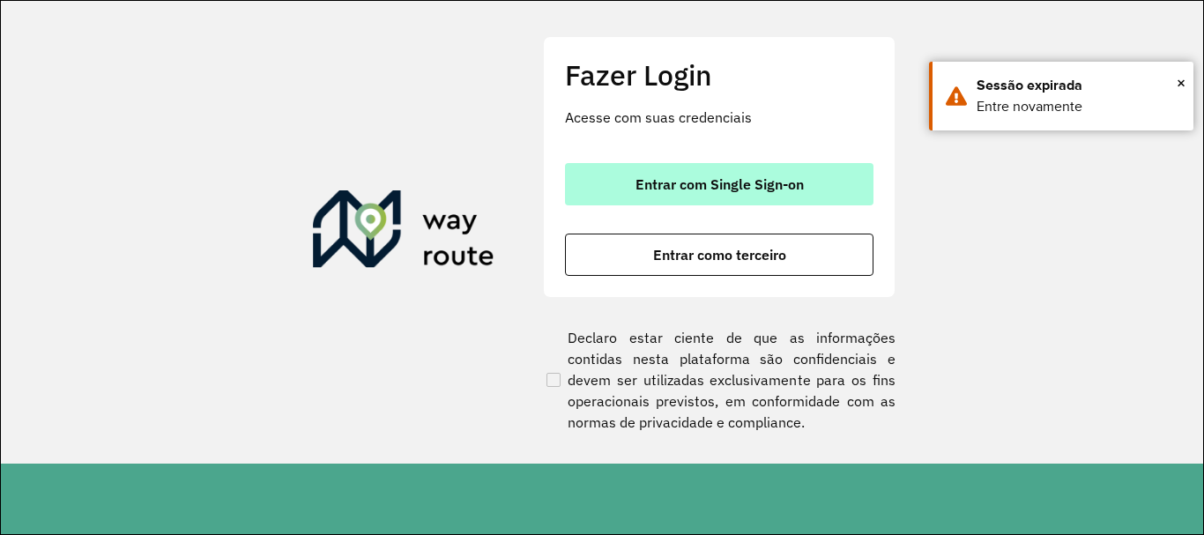
click at [668, 182] on span "Entrar com Single Sign-on" at bounding box center [719, 184] width 168 height 14
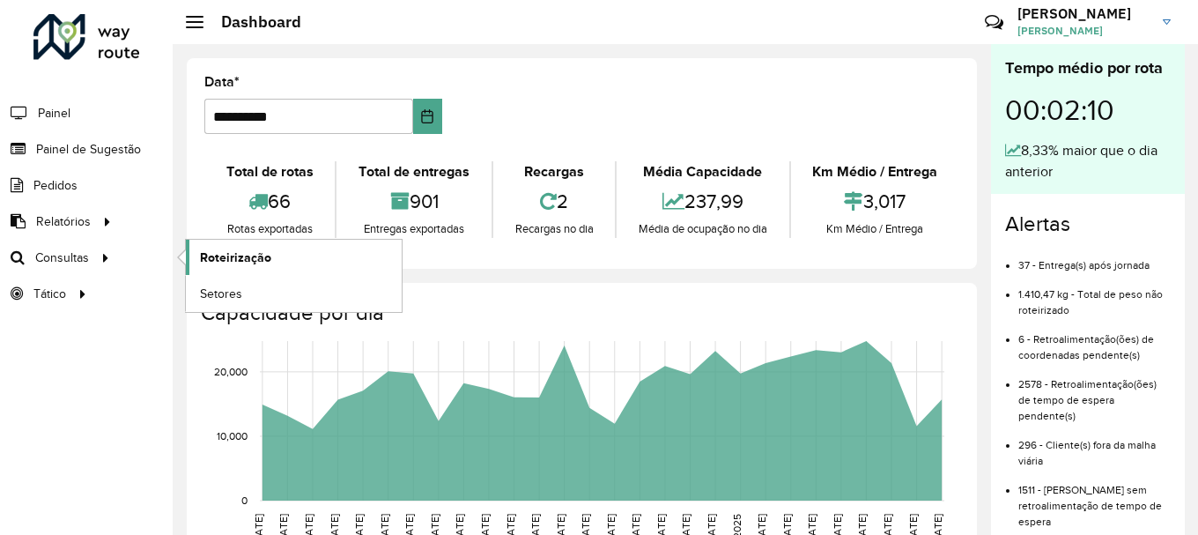
click at [241, 262] on span "Roteirização" at bounding box center [235, 257] width 71 height 19
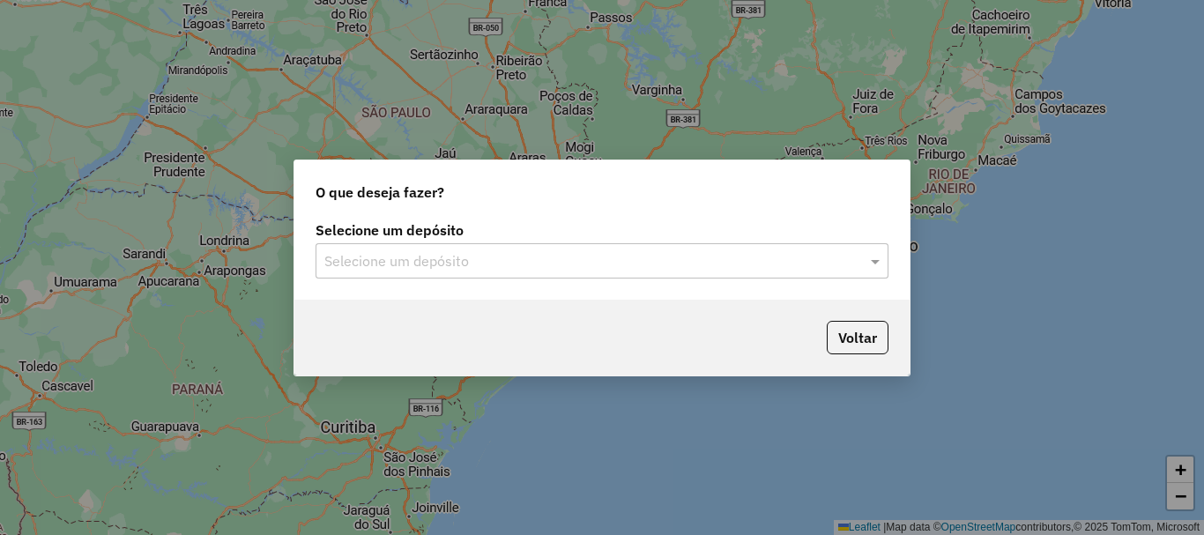
click at [404, 256] on input "text" at bounding box center [584, 261] width 520 height 21
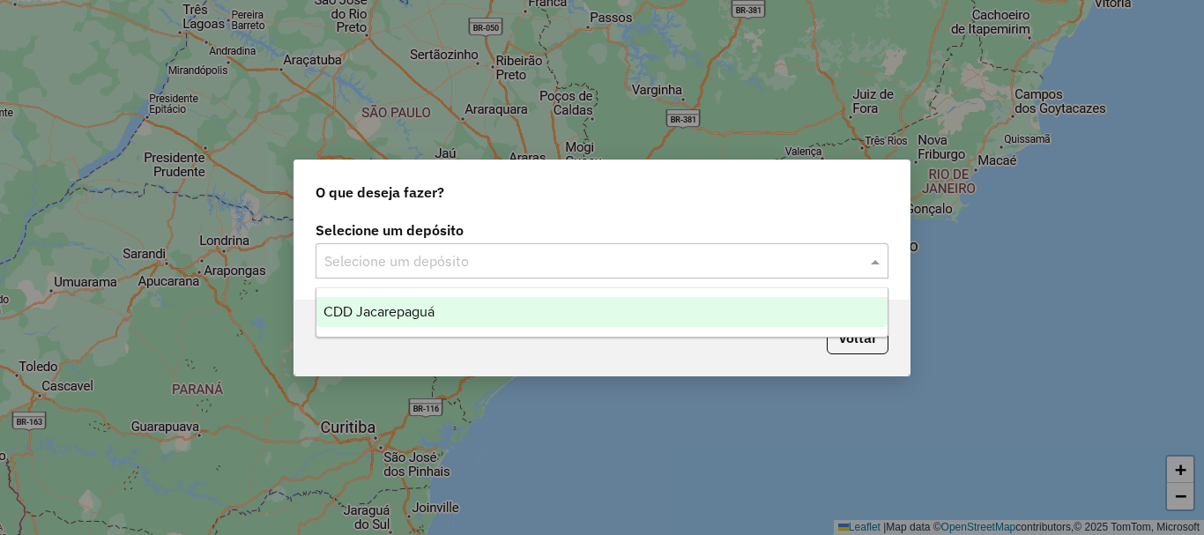
click at [404, 314] on span "CDD Jacarepaguá" at bounding box center [378, 311] width 111 height 15
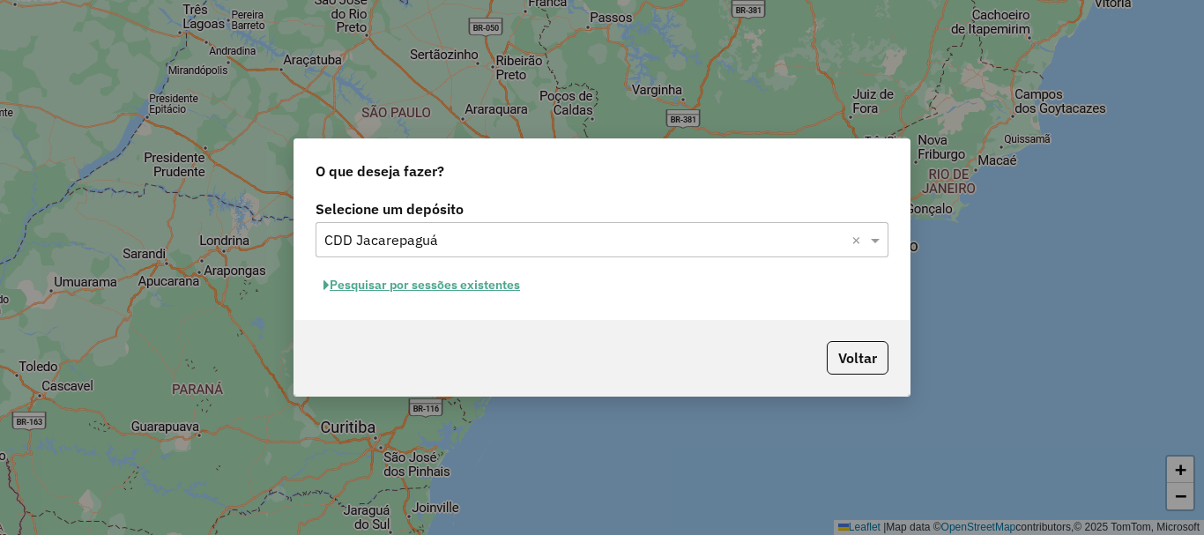
click at [386, 279] on button "Pesquisar por sessões existentes" at bounding box center [421, 284] width 212 height 27
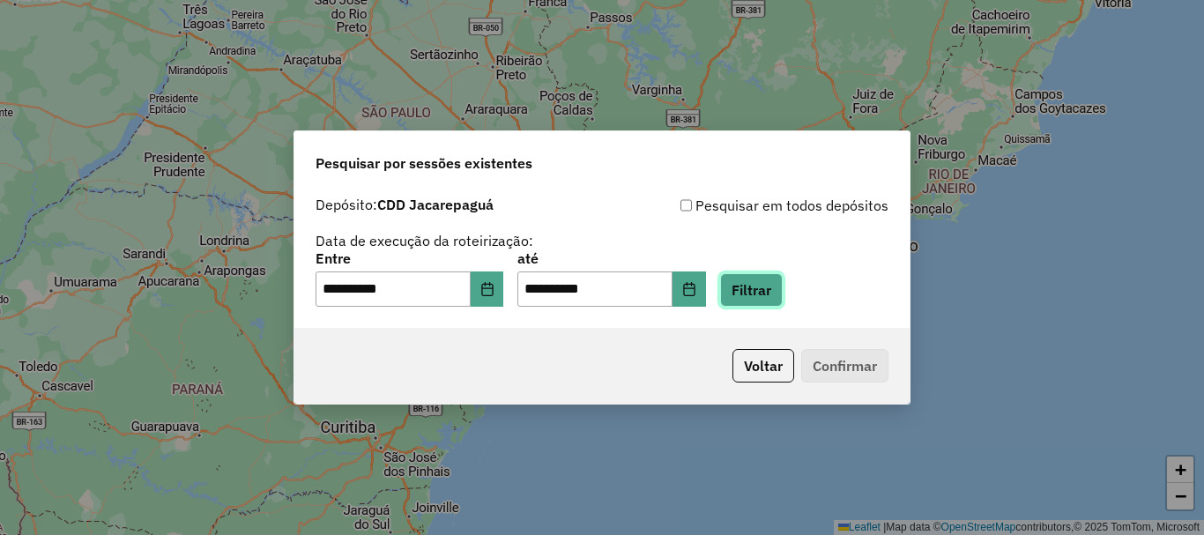
click at [762, 300] on button "Filtrar" at bounding box center [751, 289] width 63 height 33
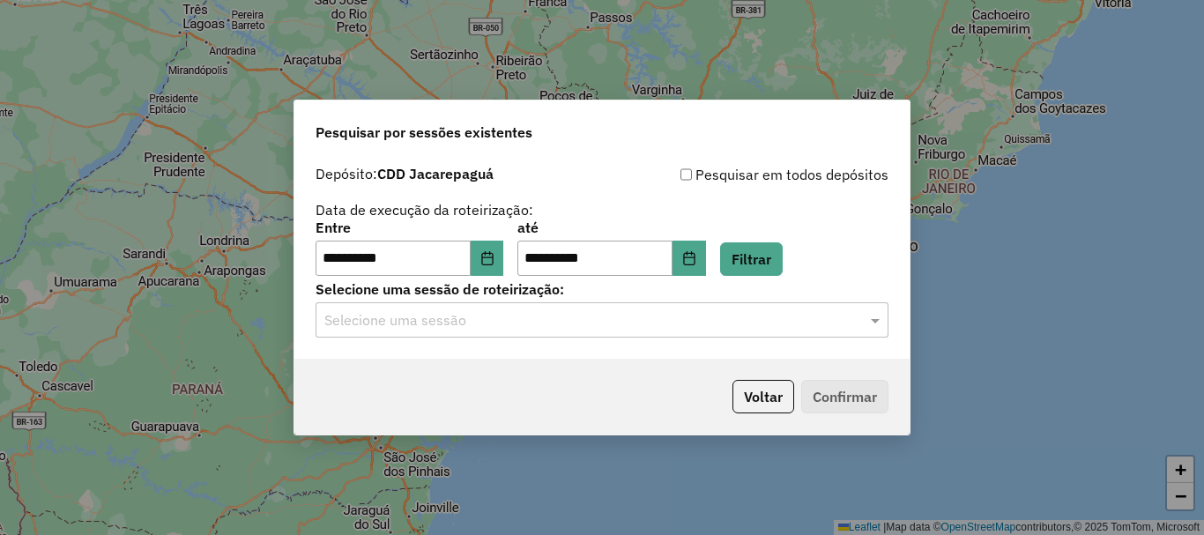
click at [619, 321] on input "text" at bounding box center [584, 320] width 520 height 21
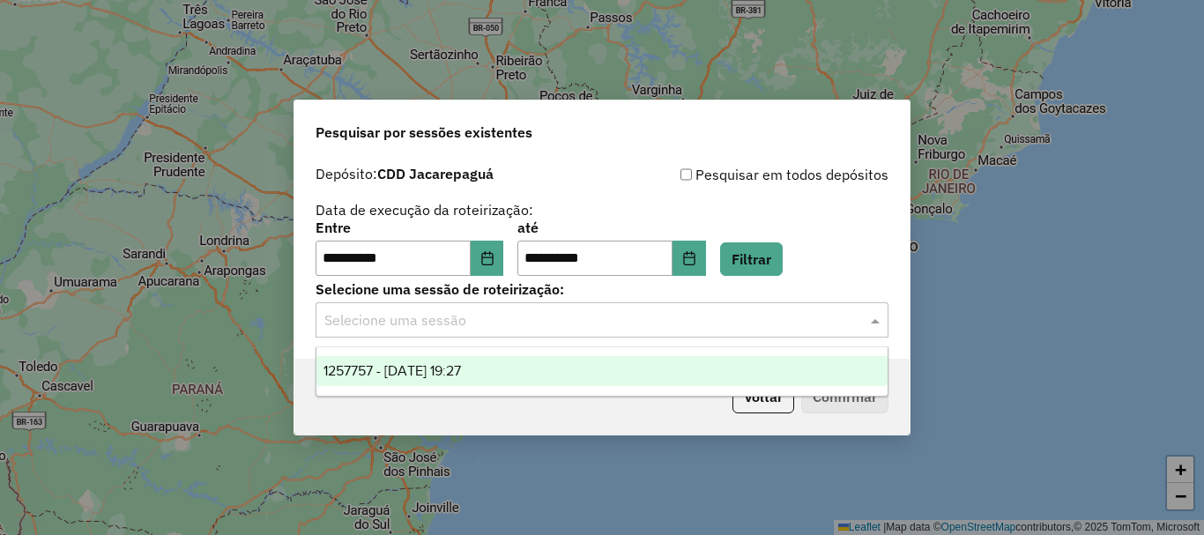
click at [461, 364] on span "1257757 - [DATE] 19:27" at bounding box center [391, 370] width 137 height 15
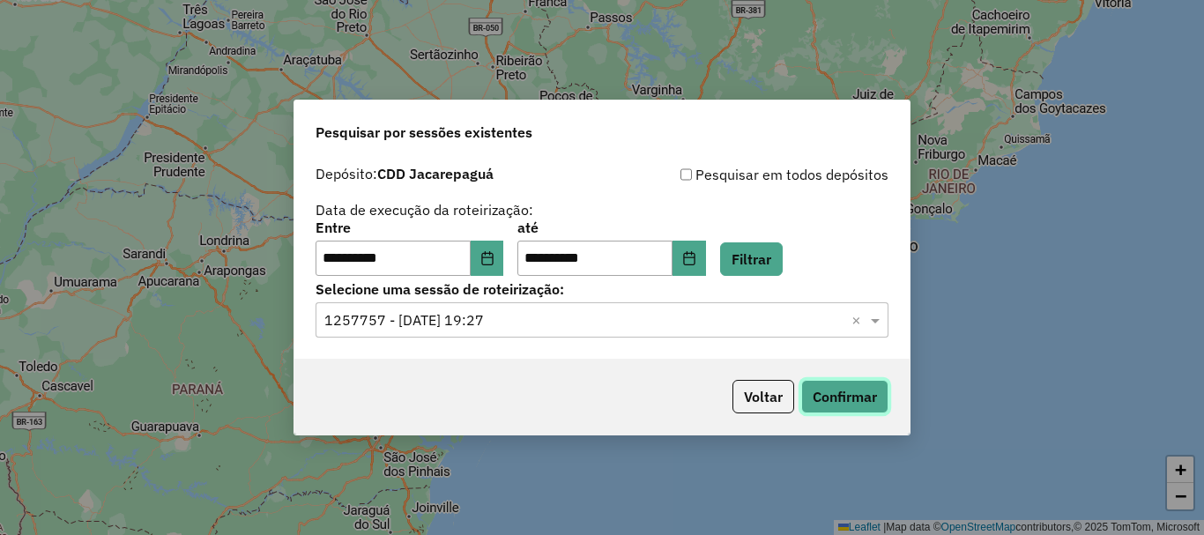
click at [852, 390] on button "Confirmar" at bounding box center [844, 396] width 87 height 33
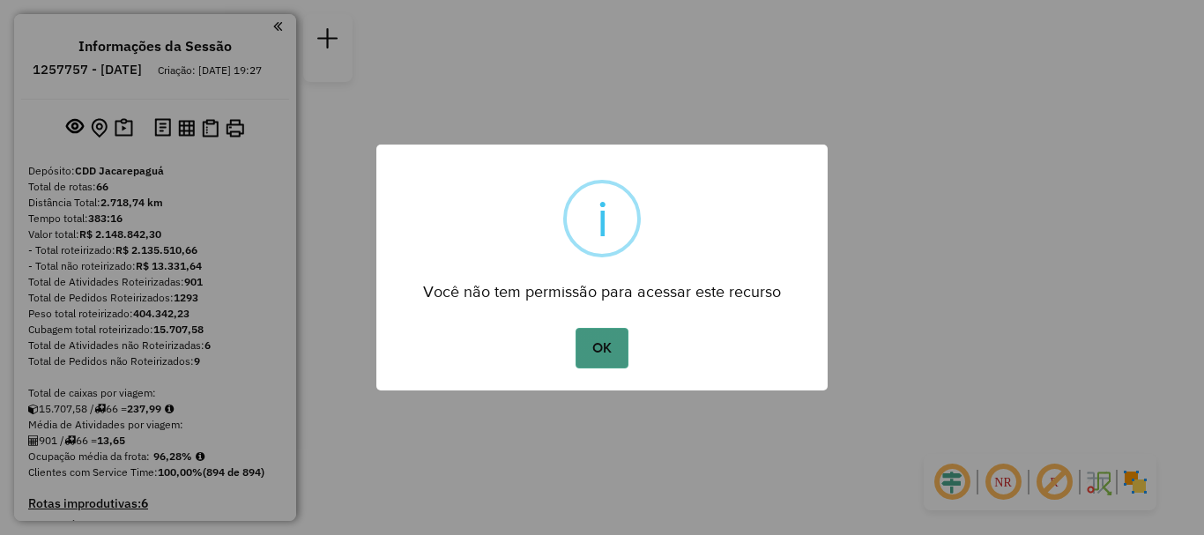
click at [610, 336] on button "OK" at bounding box center [601, 348] width 52 height 41
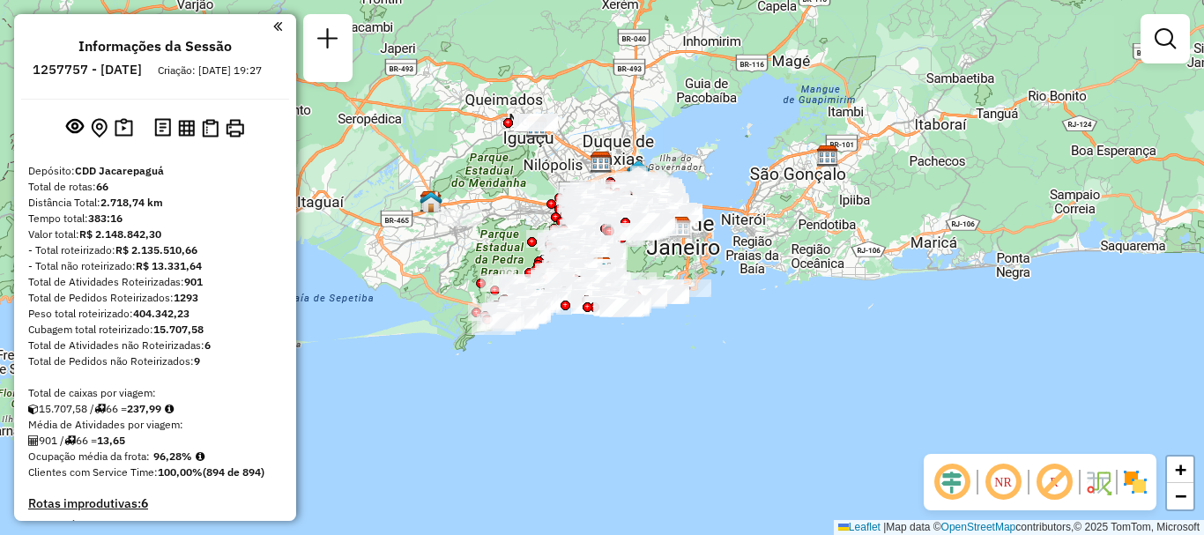
drag, startPoint x: 1203, startPoint y: 0, endPoint x: 807, endPoint y: 427, distance: 582.3
click at [807, 427] on div "Janela de atendimento Grade de atendimento Capacidade Transportadoras Veículos …" at bounding box center [602, 267] width 1204 height 535
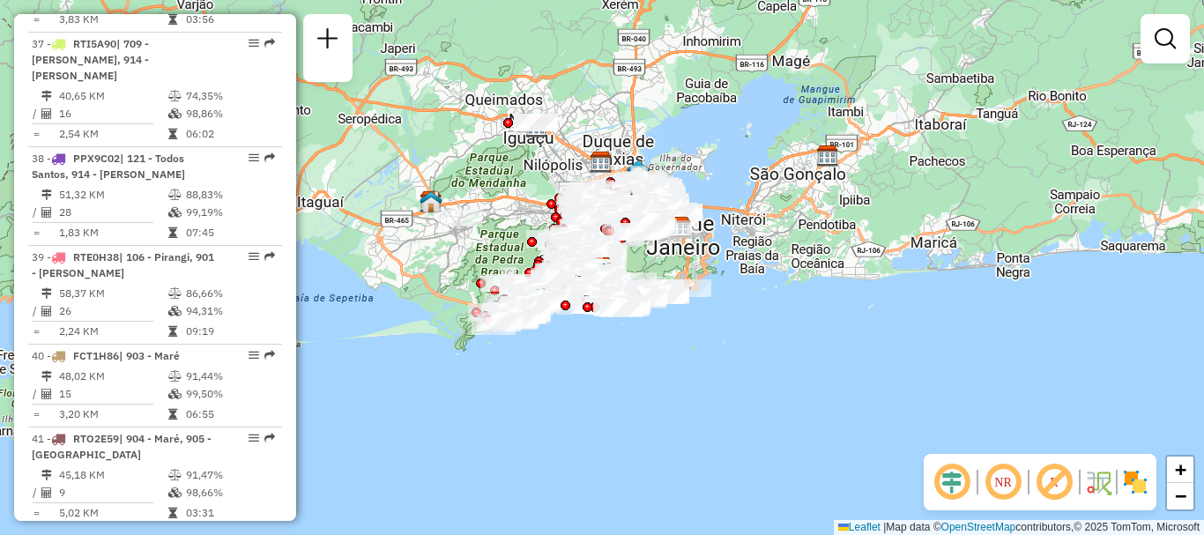
click at [136, 530] on span "| 901 - Ramos, 902 - Bonsucesso, 905 - Bonsucesso" at bounding box center [123, 544] width 182 height 29
select select "**********"
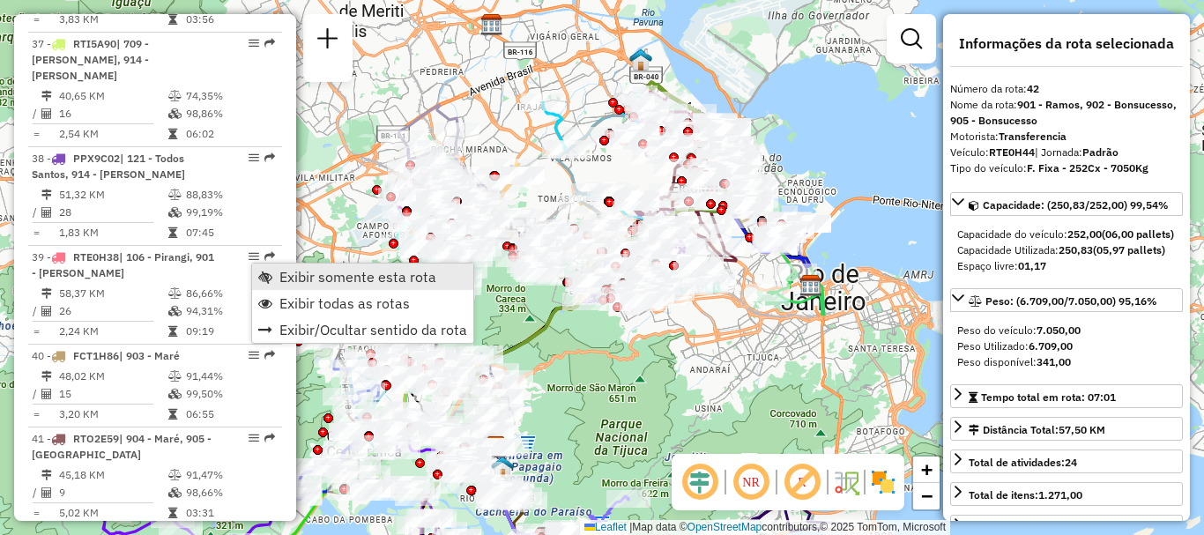
click at [354, 283] on span "Exibir somente esta rota" at bounding box center [357, 277] width 157 height 14
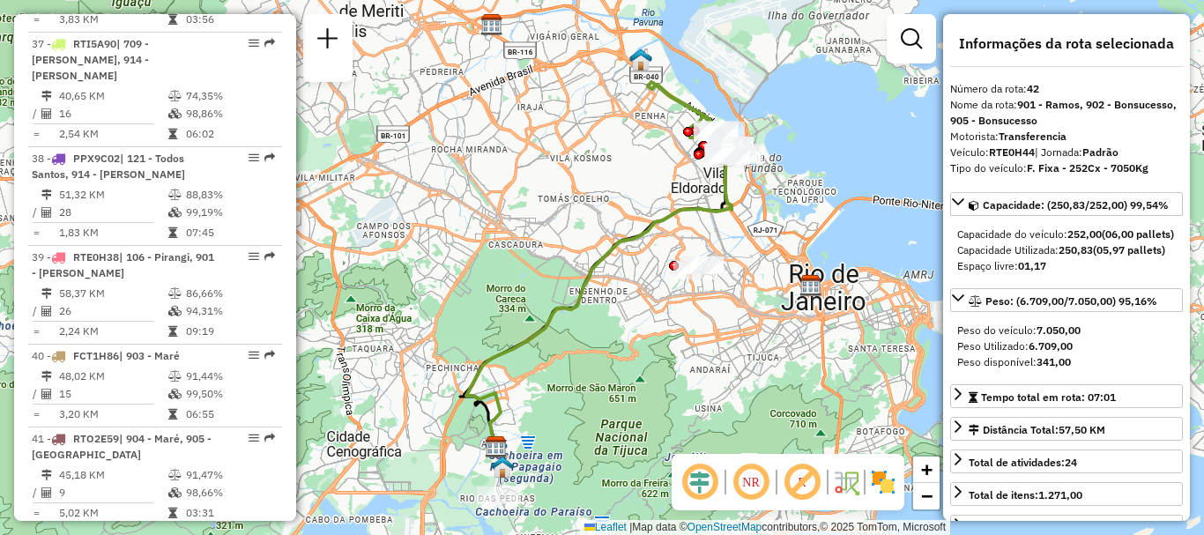
click at [608, 242] on div "Janela de atendimento Grade de atendimento Capacidade Transportadoras Veículos …" at bounding box center [602, 267] width 1204 height 535
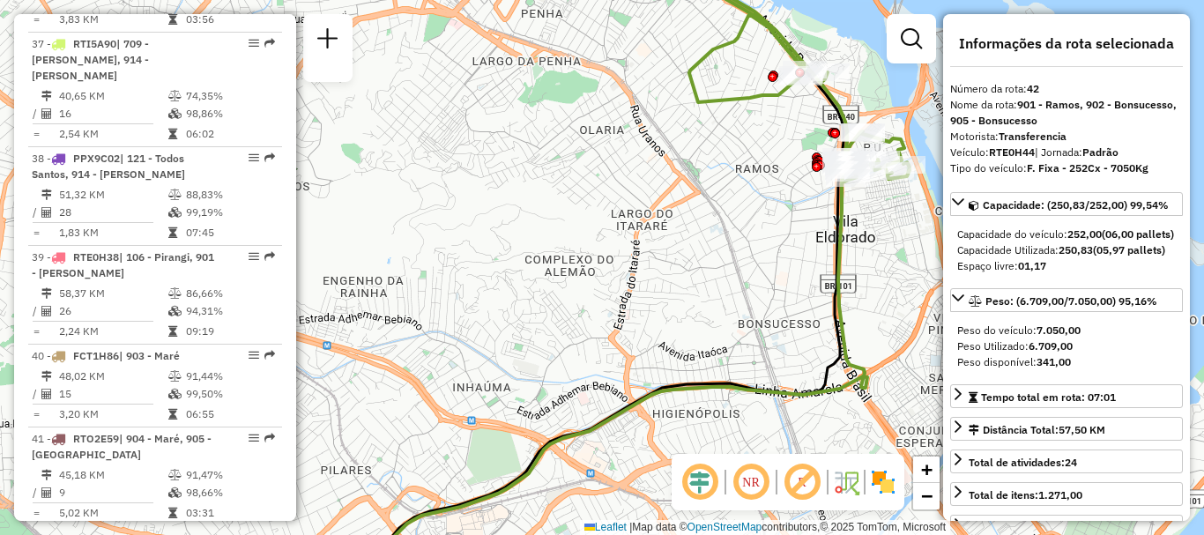
drag, startPoint x: 648, startPoint y: 237, endPoint x: 622, endPoint y: 258, distance: 33.2
click at [622, 258] on div "Janela de atendimento Grade de atendimento Capacidade Transportadoras Veículos …" at bounding box center [602, 267] width 1204 height 535
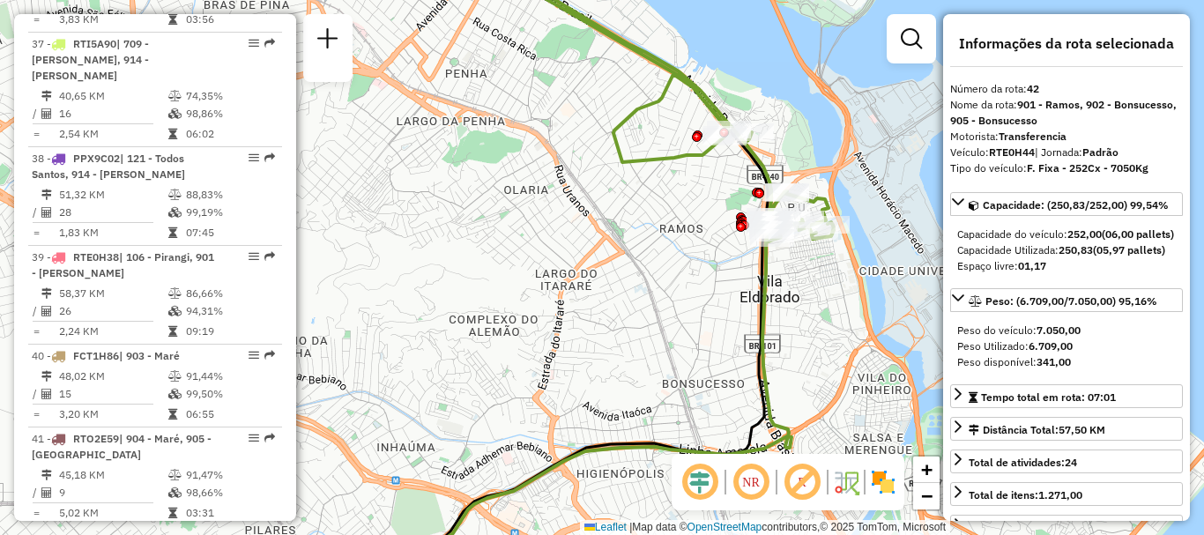
scroll to position [5773, 0]
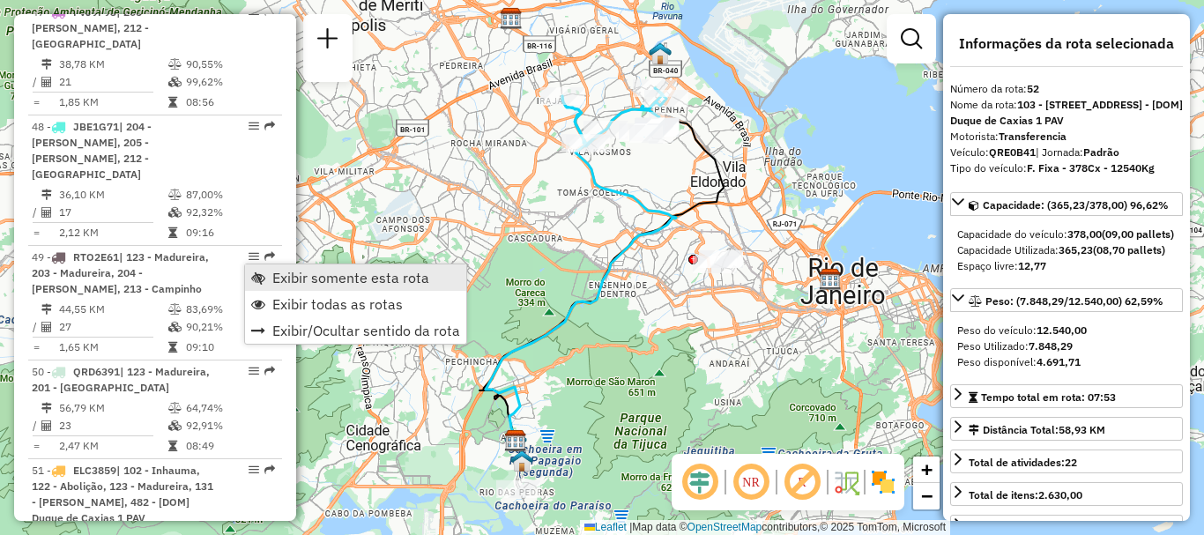
click at [307, 272] on span "Exibir somente esta rota" at bounding box center [350, 277] width 157 height 14
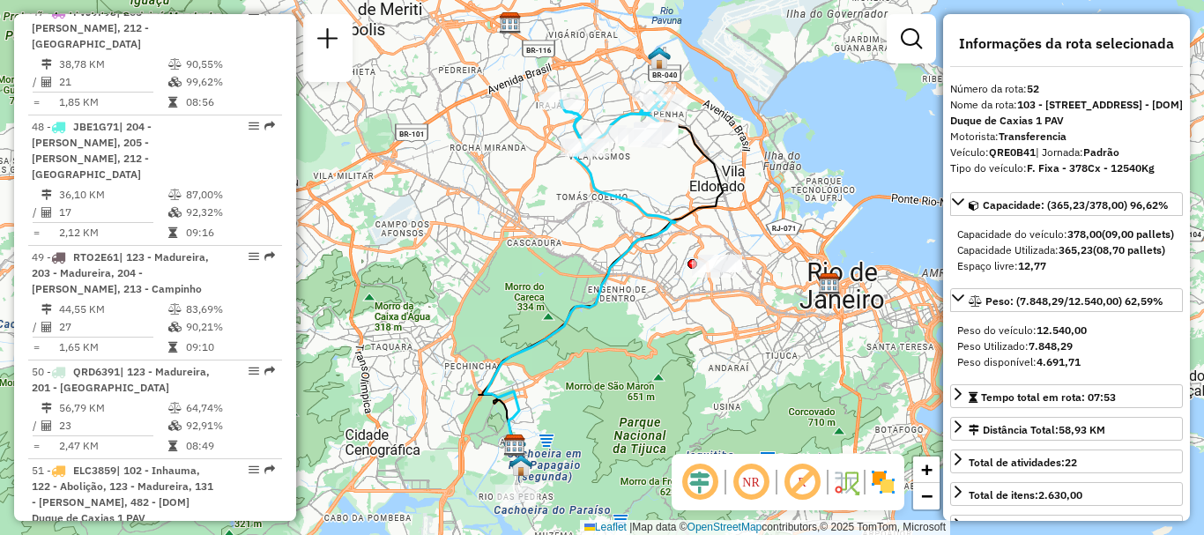
drag, startPoint x: 533, startPoint y: 165, endPoint x: 509, endPoint y: 245, distance: 83.6
click at [509, 239] on div "Janela de atendimento Grade de atendimento Capacidade Transportadoras Veículos …" at bounding box center [602, 267] width 1204 height 535
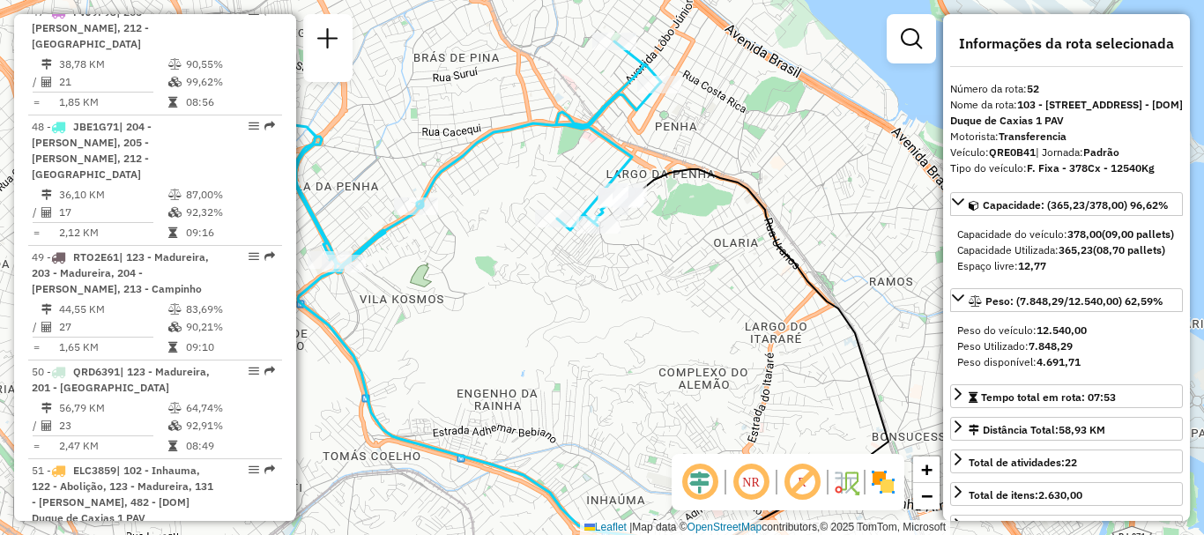
drag, startPoint x: 613, startPoint y: 153, endPoint x: 703, endPoint y: 235, distance: 121.6
click at [699, 235] on div "Janela de atendimento Grade de atendimento Capacidade Transportadoras Veículos …" at bounding box center [602, 267] width 1204 height 535
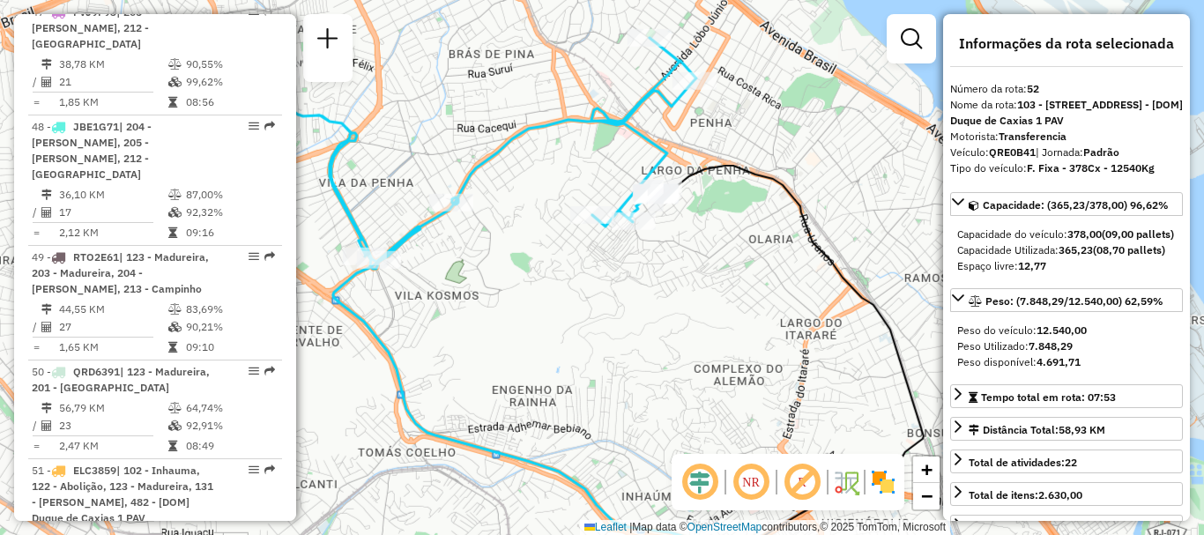
drag, startPoint x: 775, startPoint y: 245, endPoint x: 789, endPoint y: 238, distance: 15.8
click at [789, 238] on div "Janela de atendimento Grade de atendimento Capacidade Transportadoras Veículos …" at bounding box center [602, 267] width 1204 height 535
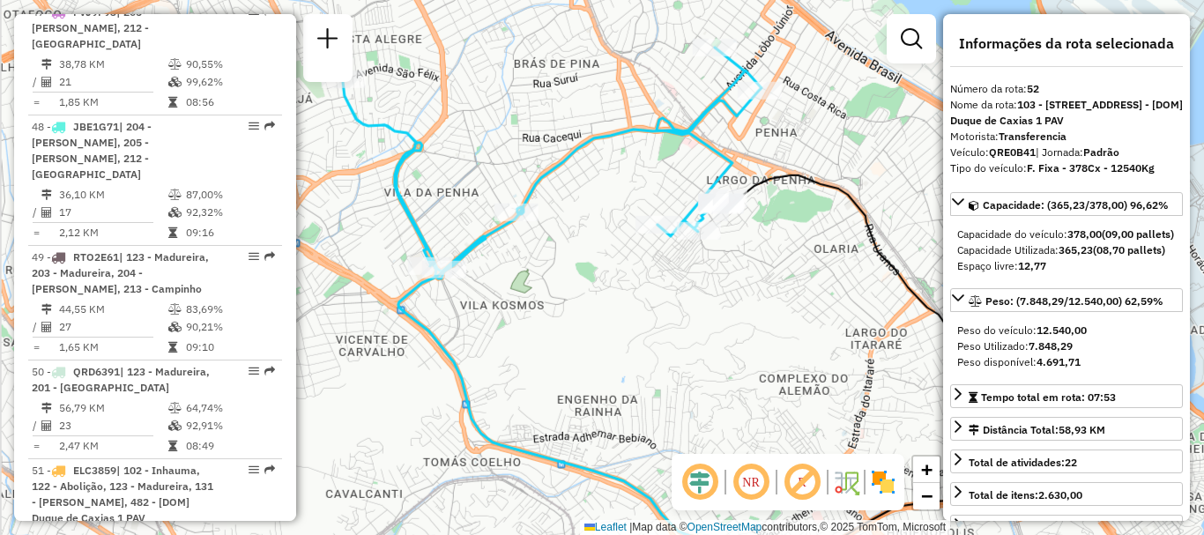
drag, startPoint x: 725, startPoint y: 287, endPoint x: 799, endPoint y: 299, distance: 74.9
click at [799, 299] on div "Janela de atendimento Grade de atendimento Capacidade Transportadoras Veículos …" at bounding box center [602, 267] width 1204 height 535
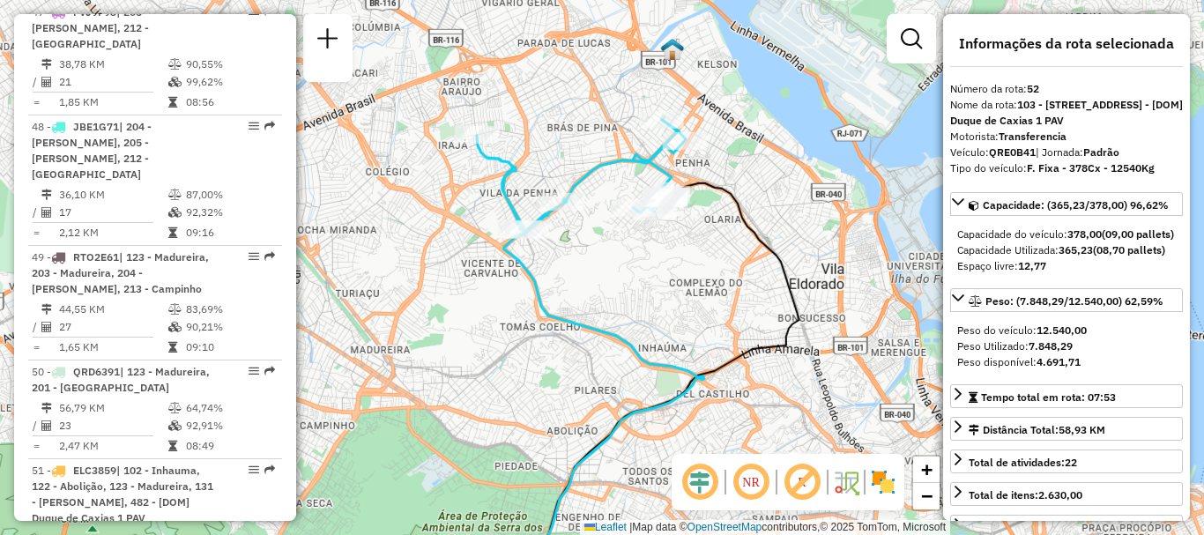
scroll to position [5034, 0]
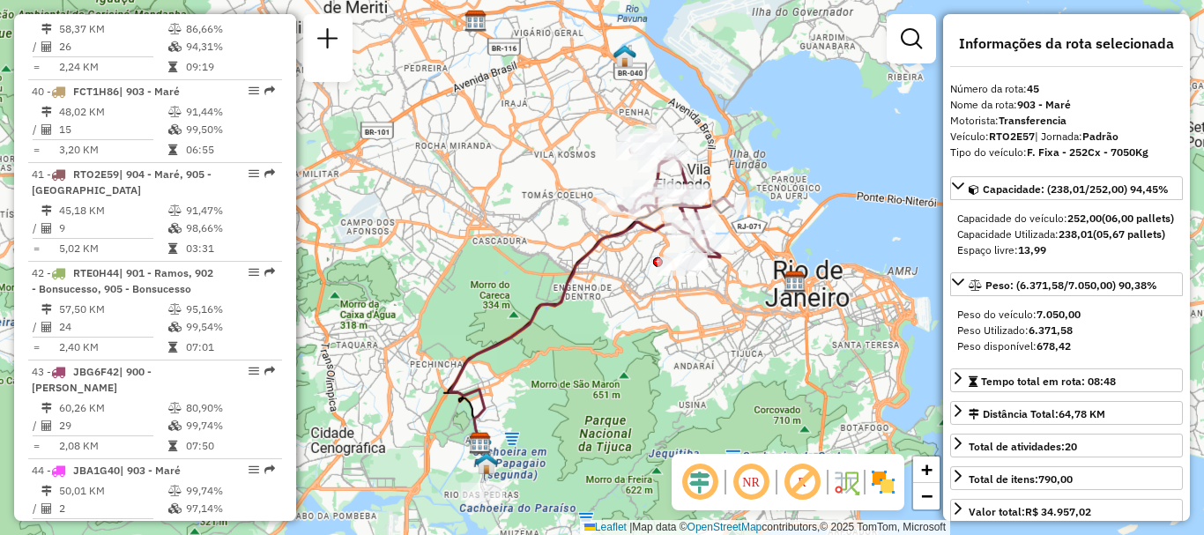
drag, startPoint x: 578, startPoint y: 193, endPoint x: 559, endPoint y: 227, distance: 39.5
click at [559, 226] on div "Janela de atendimento Grade de atendimento Capacidade Transportadoras Veículos …" at bounding box center [602, 267] width 1204 height 535
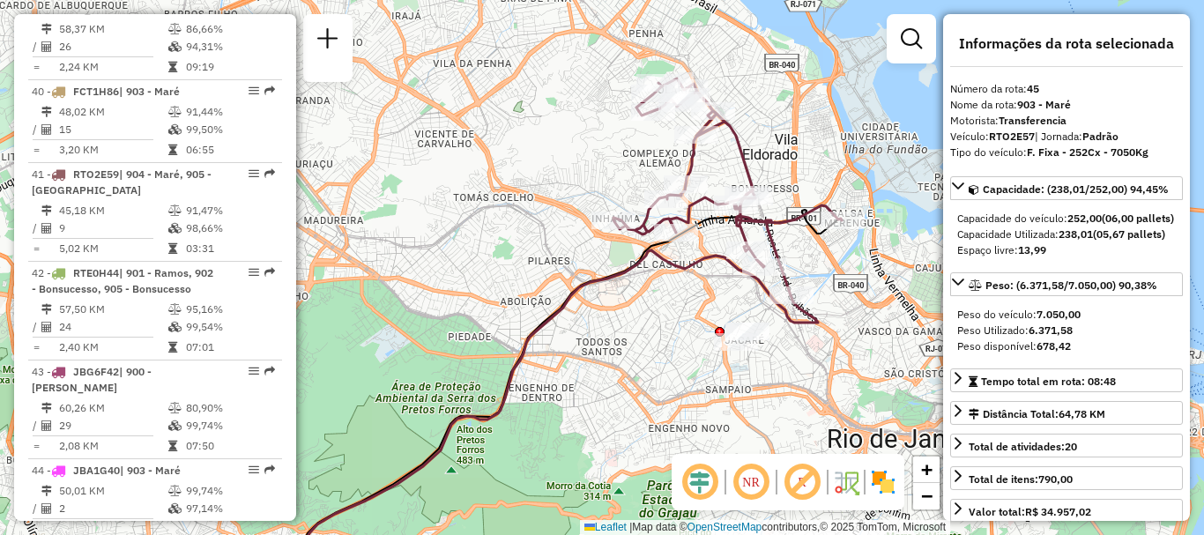
drag, startPoint x: 603, startPoint y: 198, endPoint x: 418, endPoint y: 230, distance: 187.7
click at [418, 230] on div "Janela de atendimento Grade de atendimento Capacidade Transportadoras Veículos …" at bounding box center [602, 267] width 1204 height 535
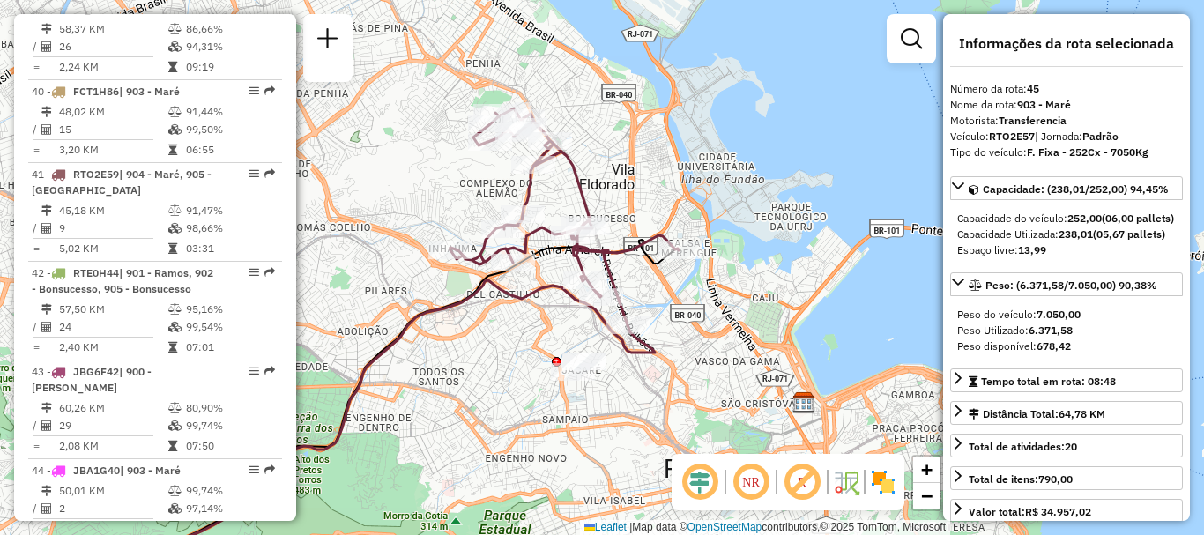
scroll to position [4589, 0]
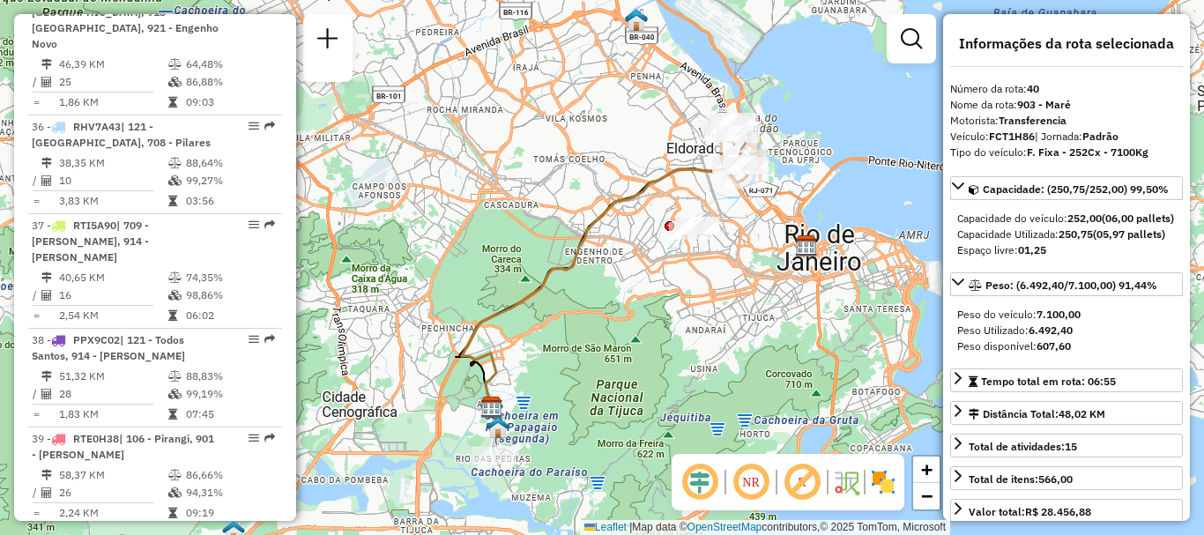
drag, startPoint x: 659, startPoint y: 177, endPoint x: 596, endPoint y: 208, distance: 69.7
click at [598, 207] on icon at bounding box center [604, 288] width 285 height 252
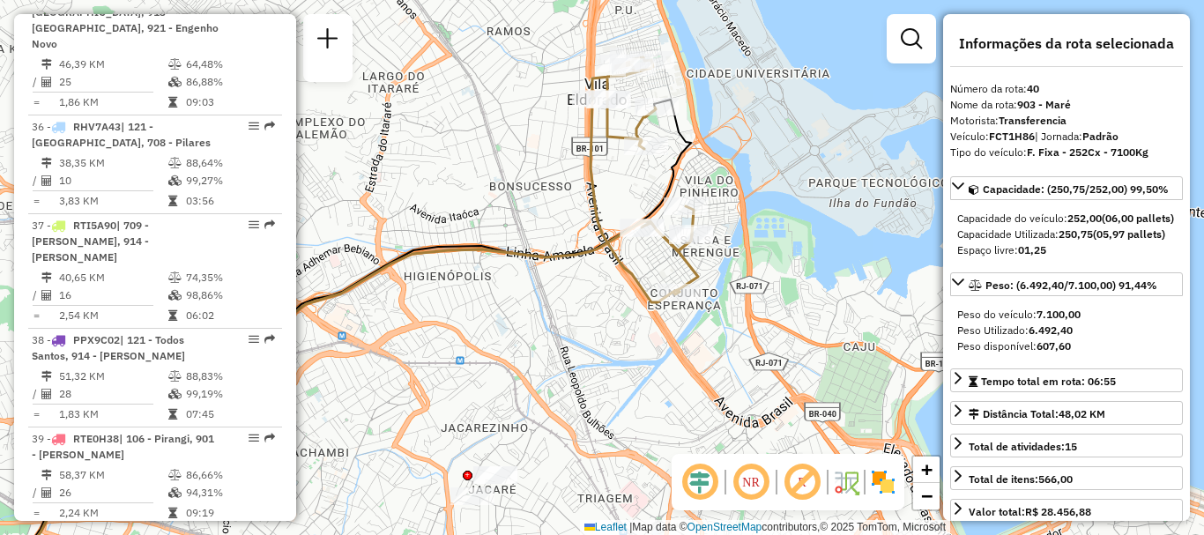
drag, startPoint x: 557, startPoint y: 184, endPoint x: 537, endPoint y: 187, distance: 19.6
click at [542, 187] on div "Janela de atendimento Grade de atendimento Capacidade Transportadoras Veículos …" at bounding box center [602, 267] width 1204 height 535
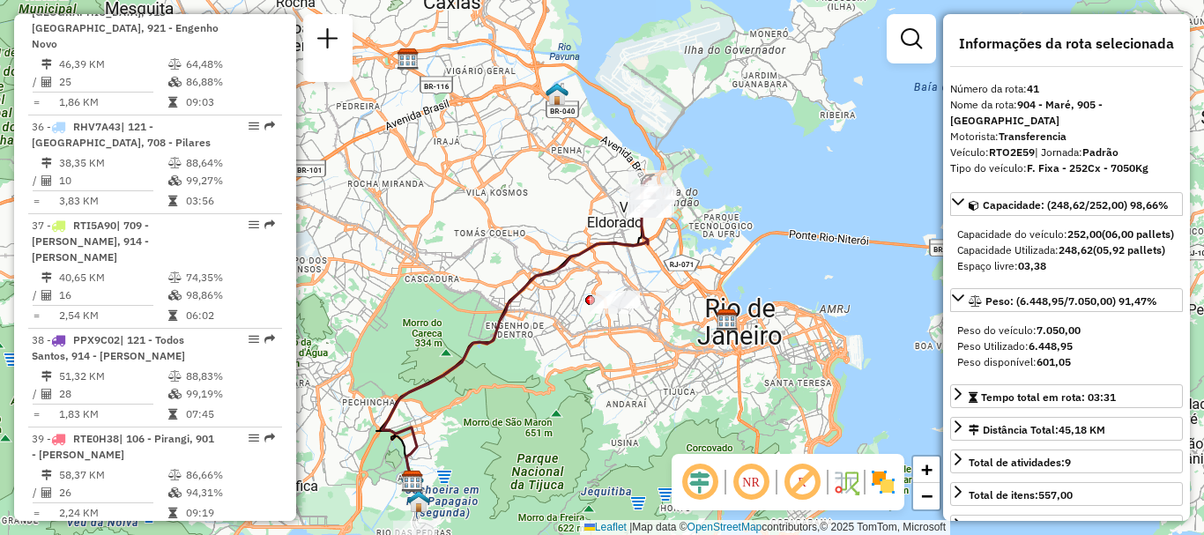
drag, startPoint x: 622, startPoint y: 165, endPoint x: 534, endPoint y: 230, distance: 109.6
click at [534, 230] on div "Janela de atendimento Grade de atendimento Capacidade Transportadoras Veículos …" at bounding box center [602, 267] width 1204 height 535
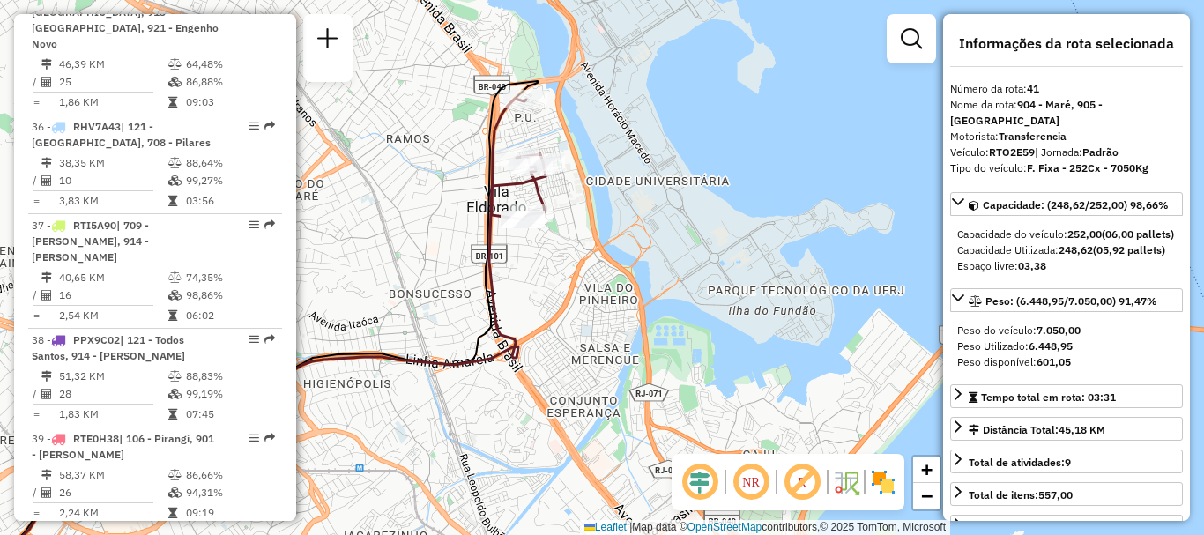
scroll to position [5034, 0]
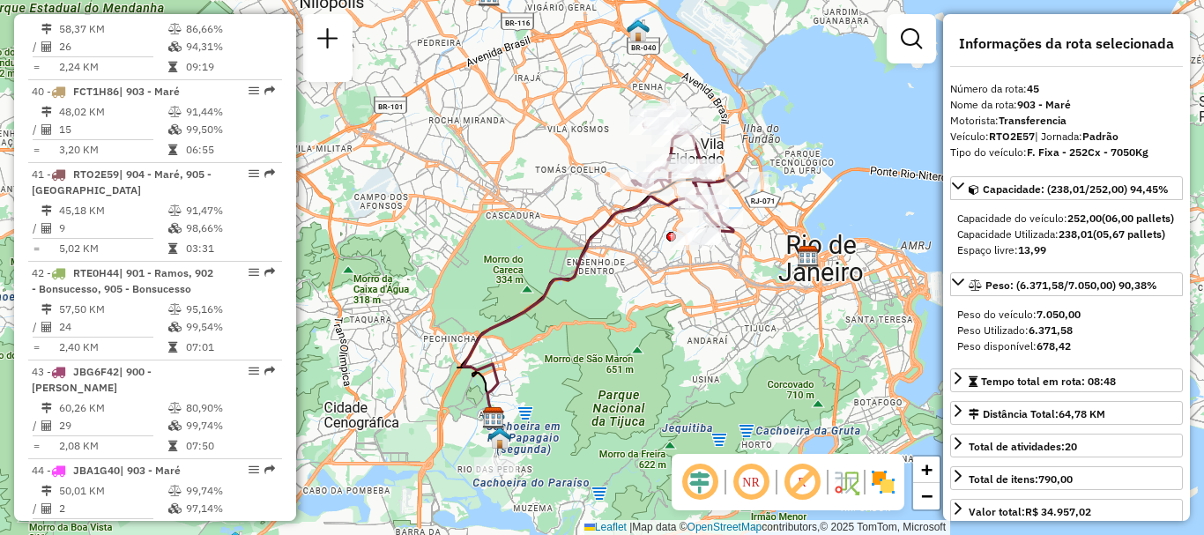
drag, startPoint x: 565, startPoint y: 187, endPoint x: 536, endPoint y: 248, distance: 68.2
click at [536, 248] on div "Janela de atendimento Grade de atendimento Capacidade Transportadoras Veículos …" at bounding box center [602, 267] width 1204 height 535
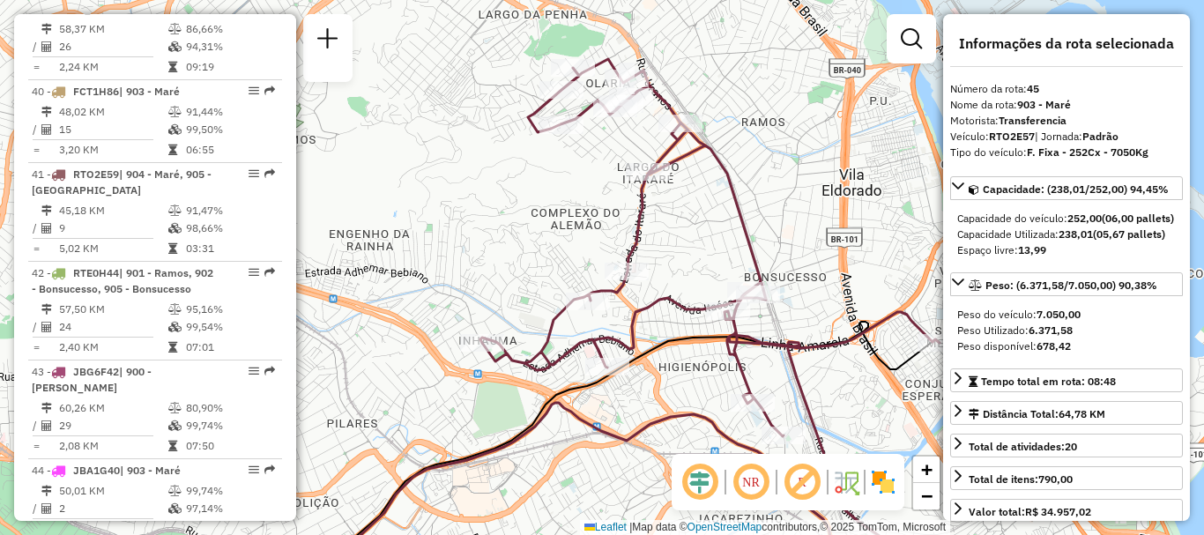
drag, startPoint x: 582, startPoint y: 162, endPoint x: 565, endPoint y: 223, distance: 63.3
click at [565, 223] on div "Janela de atendimento Grade de atendimento Capacidade Transportadoras Veículos …" at bounding box center [602, 267] width 1204 height 535
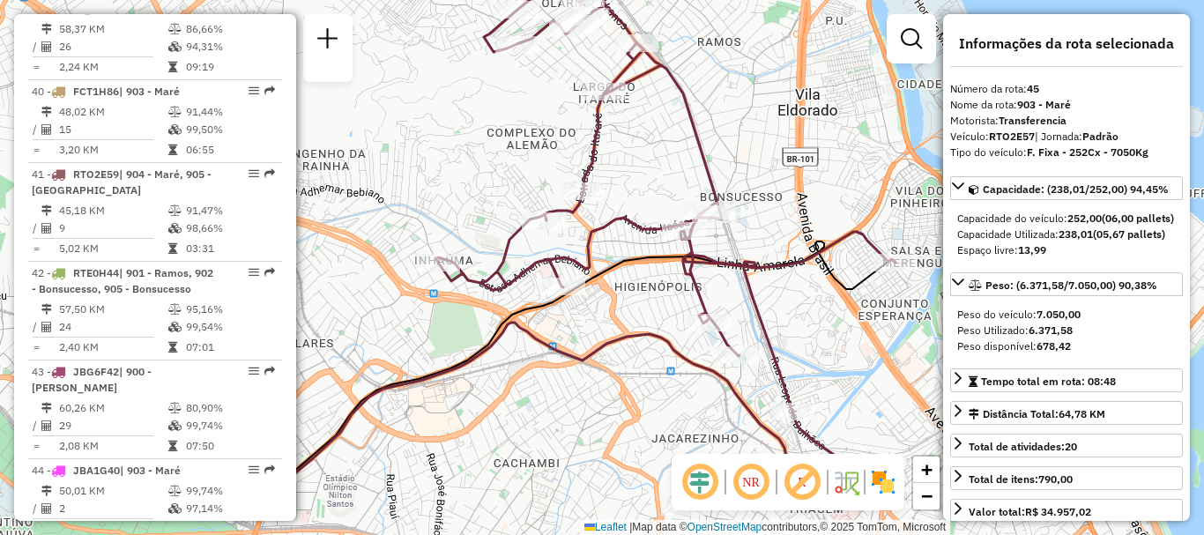
drag, startPoint x: 541, startPoint y: 253, endPoint x: 493, endPoint y: 183, distance: 84.3
click at [493, 183] on div "Janela de atendimento Grade de atendimento Capacidade Transportadoras Veículos …" at bounding box center [602, 267] width 1204 height 535
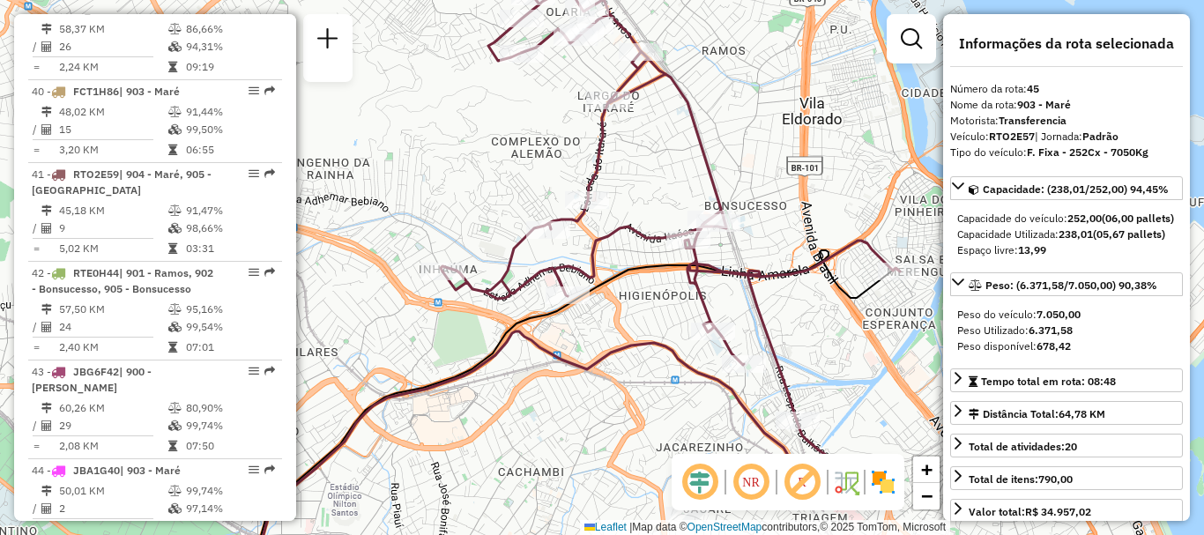
drag, startPoint x: 654, startPoint y: 271, endPoint x: 662, endPoint y: 290, distance: 20.1
click at [662, 290] on div "Janela de atendimento Grade de atendimento Capacidade Transportadoras Veículos …" at bounding box center [602, 267] width 1204 height 535
